Goal: Task Accomplishment & Management: Manage account settings

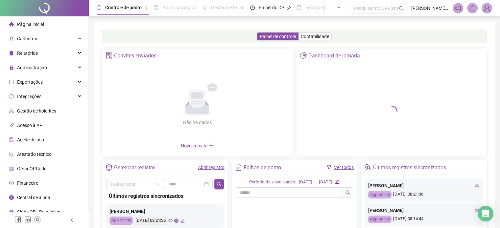
click at [124, 75] on div "Não há dados Não há dados" at bounding box center [197, 104] width 182 height 75
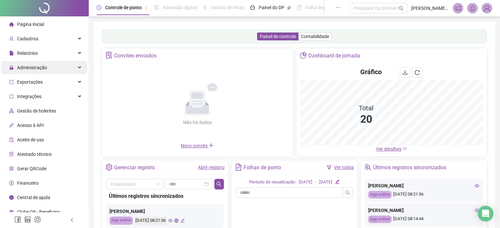
click at [43, 65] on span "Administração" at bounding box center [32, 67] width 30 height 5
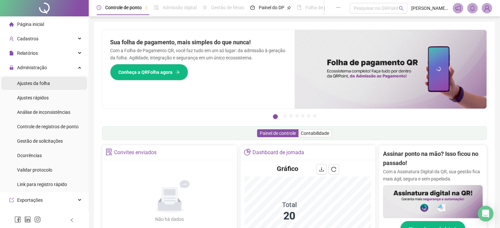
click at [53, 85] on li "Ajustes da folha" at bounding box center [44, 83] width 86 height 13
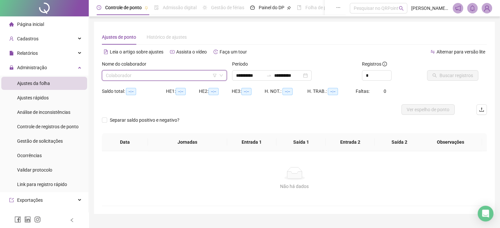
click at [180, 75] on input "search" at bounding box center [161, 76] width 111 height 10
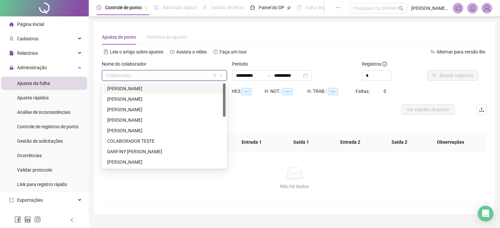
scroll to position [126, 0]
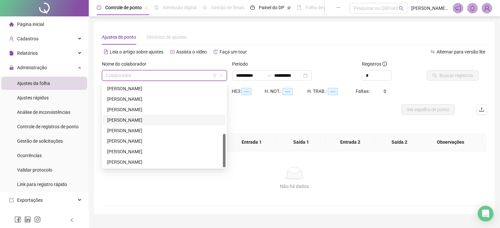
type input "**********"
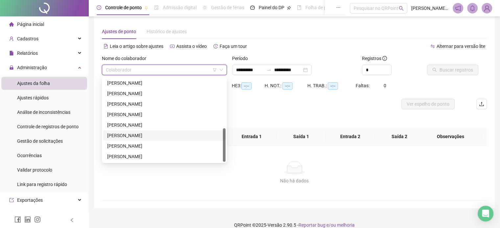
scroll to position [14, 0]
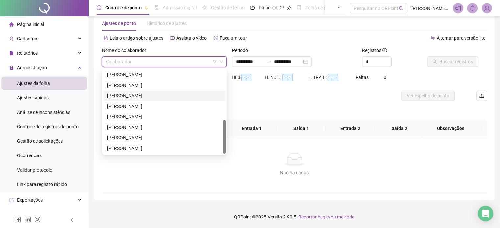
click at [152, 93] on div "[PERSON_NAME]" at bounding box center [164, 95] width 114 height 7
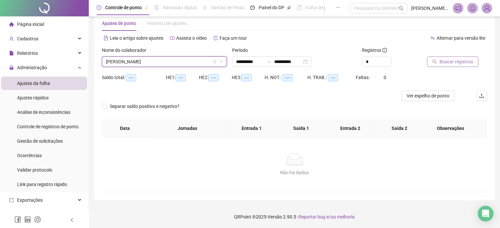
click at [476, 60] on button "Buscar registros" at bounding box center [452, 62] width 51 height 11
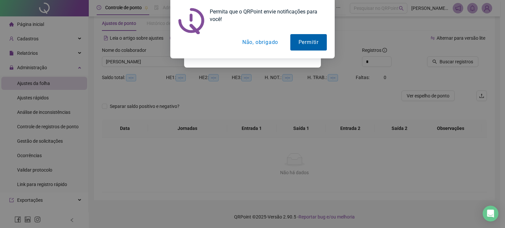
click at [307, 46] on button "Permitir" at bounding box center [308, 42] width 36 height 16
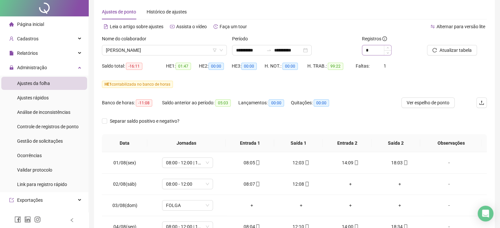
scroll to position [0, 0]
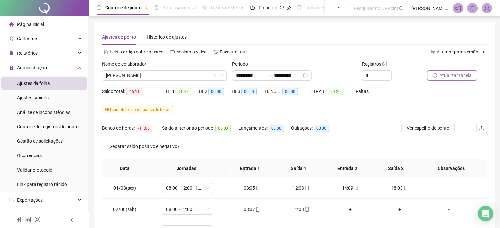
click at [443, 78] on span "Atualizar tabela" at bounding box center [455, 75] width 32 height 7
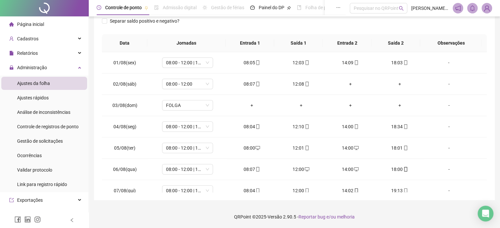
click at [100, 69] on div "**********" at bounding box center [294, 48] width 401 height 304
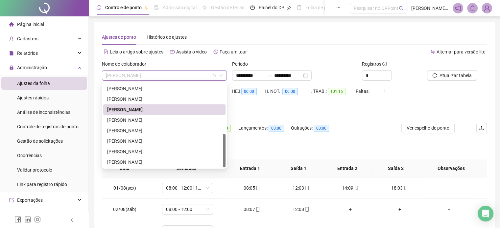
click at [188, 74] on span "[PERSON_NAME]" at bounding box center [164, 76] width 117 height 10
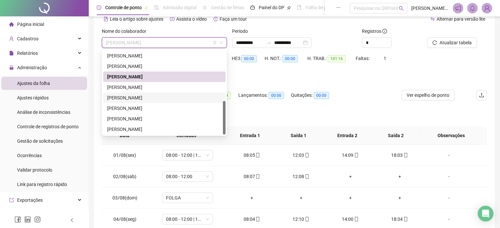
scroll to position [93, 0]
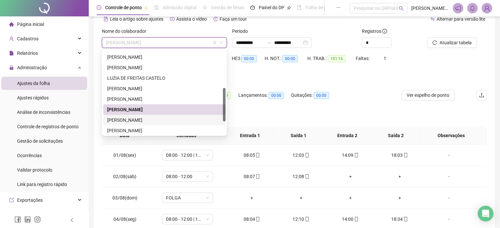
click at [141, 121] on div "[PERSON_NAME]" at bounding box center [164, 120] width 114 height 7
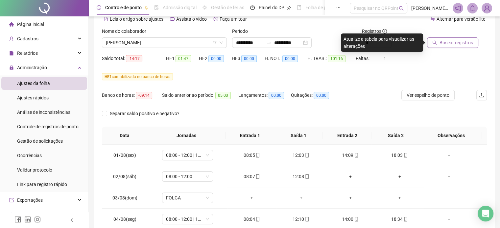
click at [437, 42] on button "Buscar registros" at bounding box center [452, 42] width 51 height 11
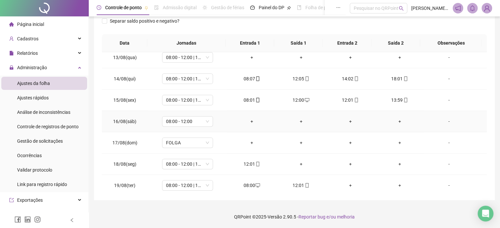
scroll to position [285, 0]
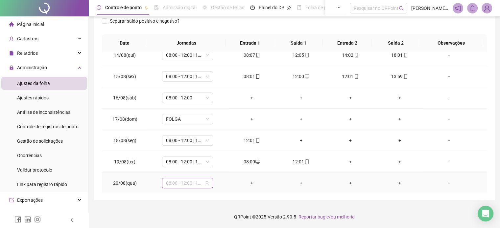
click at [205, 182] on span "08:00 - 12:00 | 14:00 - 18:00" at bounding box center [187, 183] width 43 height 10
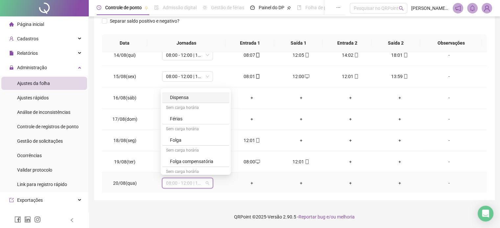
scroll to position [235, 0]
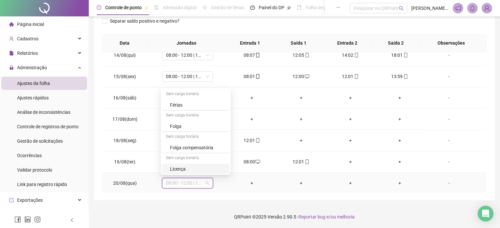
click at [441, 183] on div "-" at bounding box center [448, 183] width 39 height 7
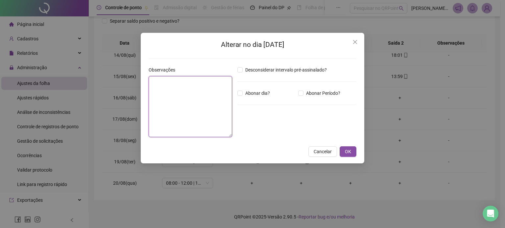
click at [190, 94] on textarea at bounding box center [190, 106] width 83 height 61
type textarea "*"
type textarea "********"
click at [246, 95] on span "Abonar dia?" at bounding box center [258, 93] width 30 height 7
click at [347, 150] on span "OK" at bounding box center [348, 151] width 6 height 7
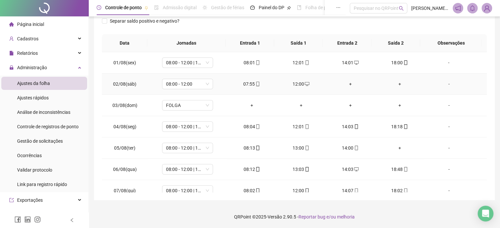
scroll to position [0, 0]
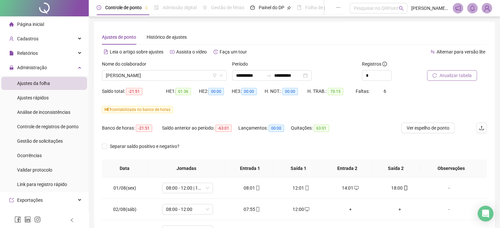
click at [447, 75] on span "Atualizar tabela" at bounding box center [455, 75] width 32 height 7
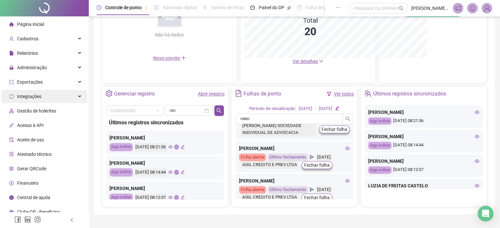
scroll to position [427, 0]
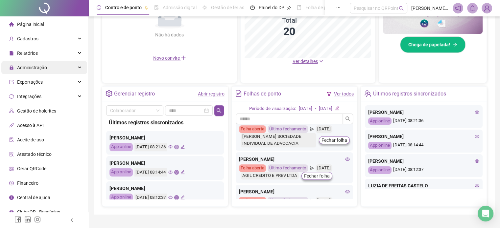
click at [34, 69] on span "Administração" at bounding box center [32, 67] width 30 height 5
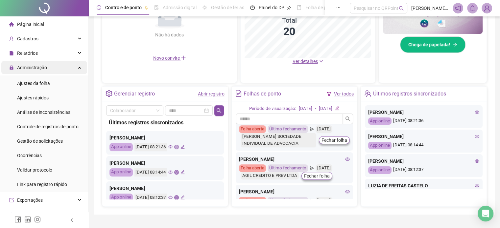
click at [49, 72] on div "Administração" at bounding box center [44, 67] width 86 height 13
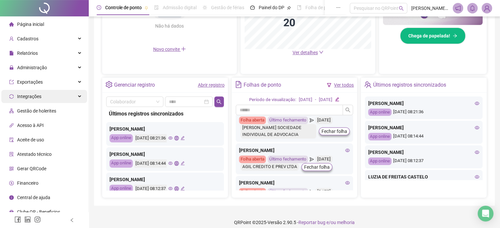
scroll to position [199, 0]
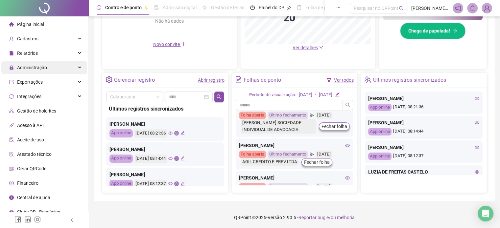
click at [42, 71] on span "Administração" at bounding box center [28, 67] width 38 height 13
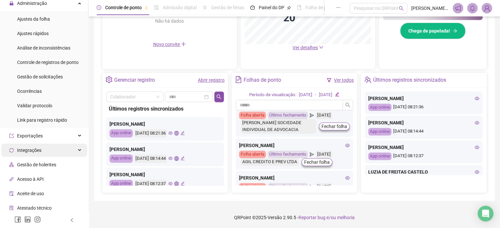
scroll to position [66, 0]
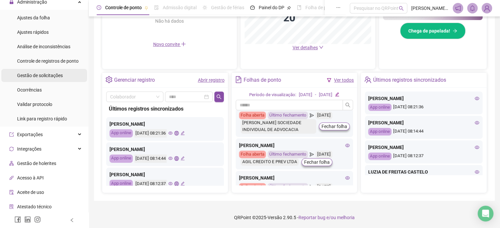
click at [47, 81] on div "Gestão de solicitações" at bounding box center [40, 75] width 46 height 13
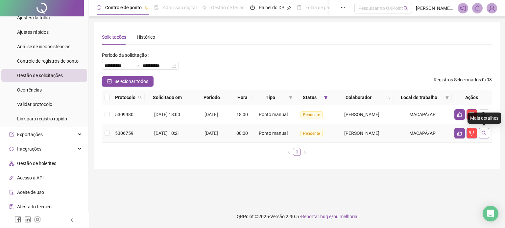
click at [485, 135] on icon "search" at bounding box center [483, 133] width 5 height 5
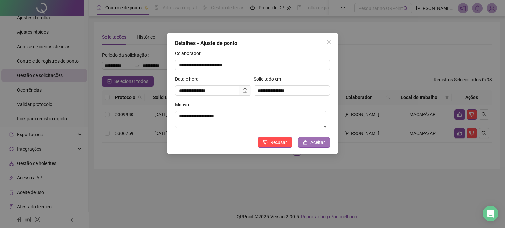
click at [319, 146] on span "Aceitar" at bounding box center [317, 142] width 14 height 7
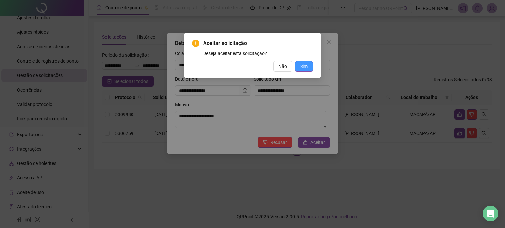
click at [304, 64] on span "Sim" at bounding box center [304, 66] width 8 height 7
